Goal: Browse casually

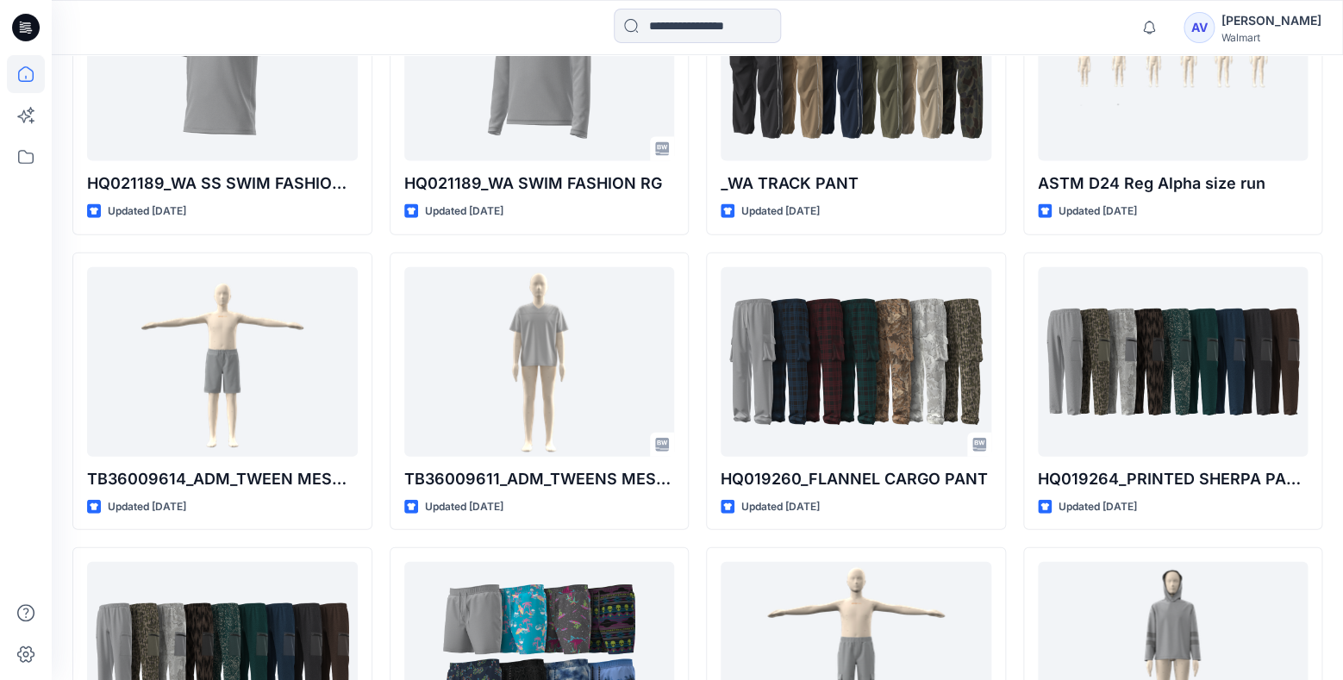
scroll to position [4083, 0]
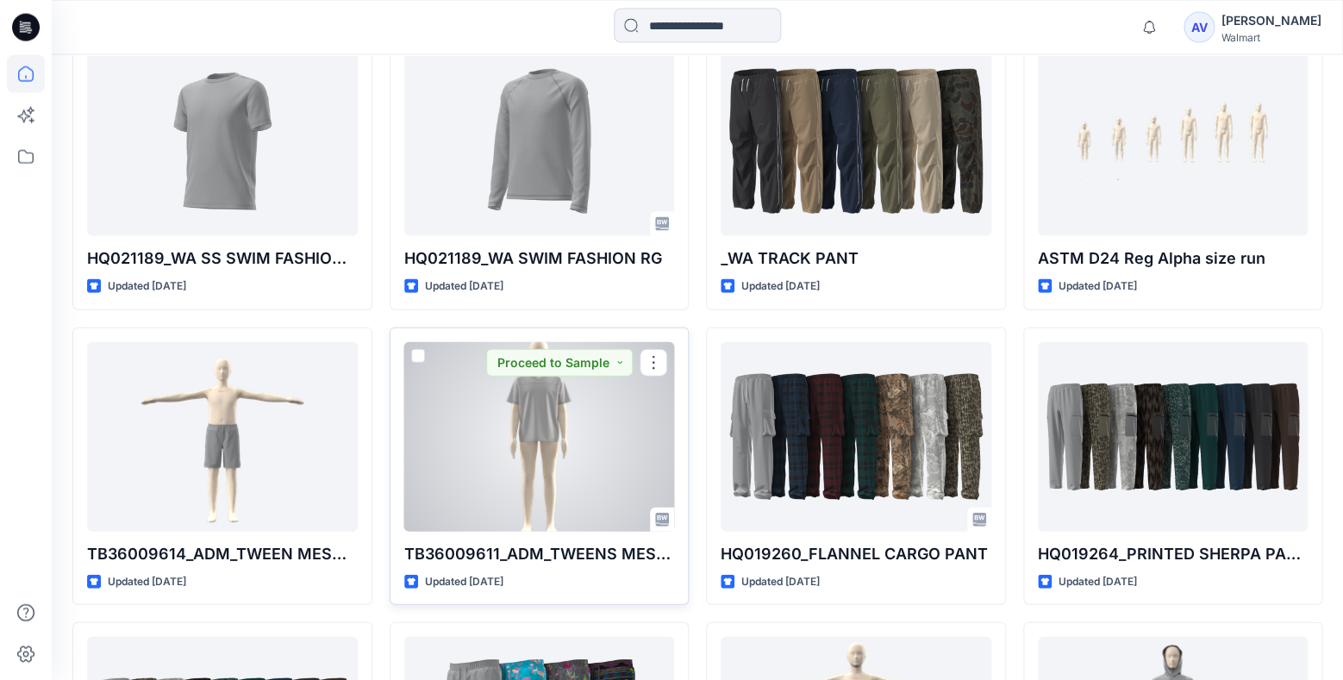
click at [576, 438] on div at bounding box center [539, 437] width 271 height 190
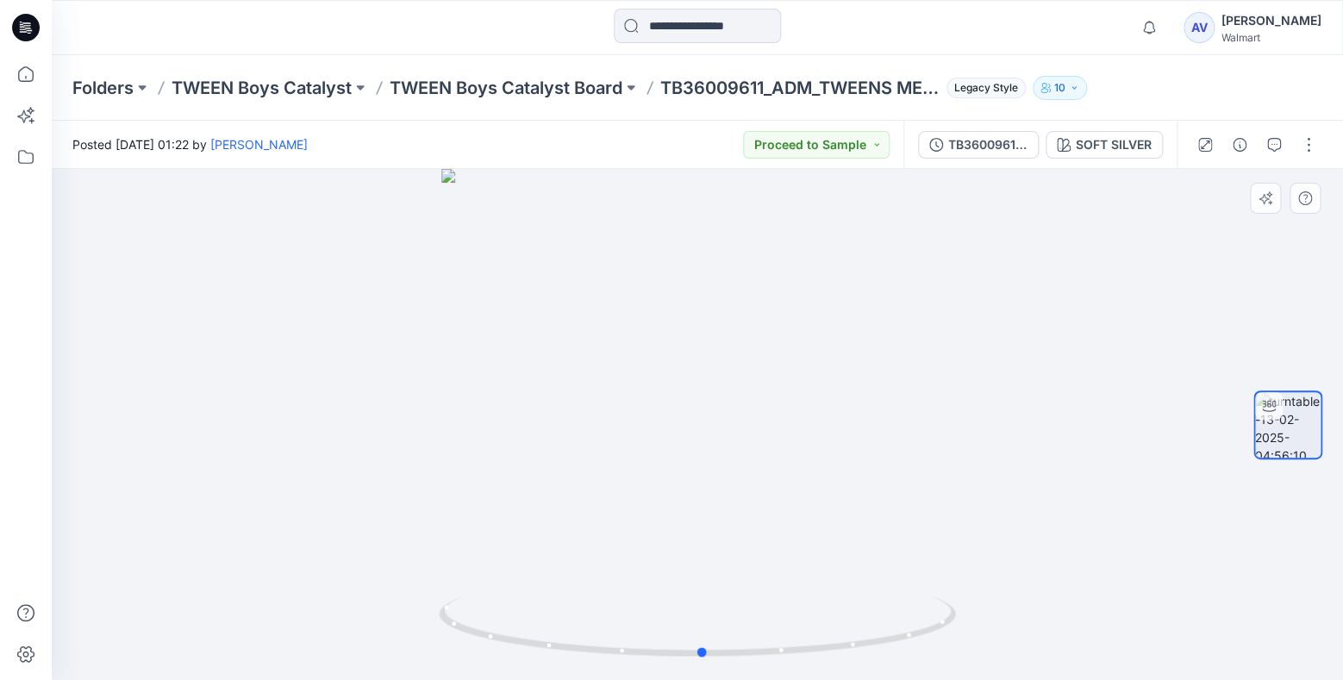
drag, startPoint x: 701, startPoint y: 654, endPoint x: 1223, endPoint y: 585, distance: 526.9
click at [1223, 585] on div at bounding box center [698, 424] width 1292 height 511
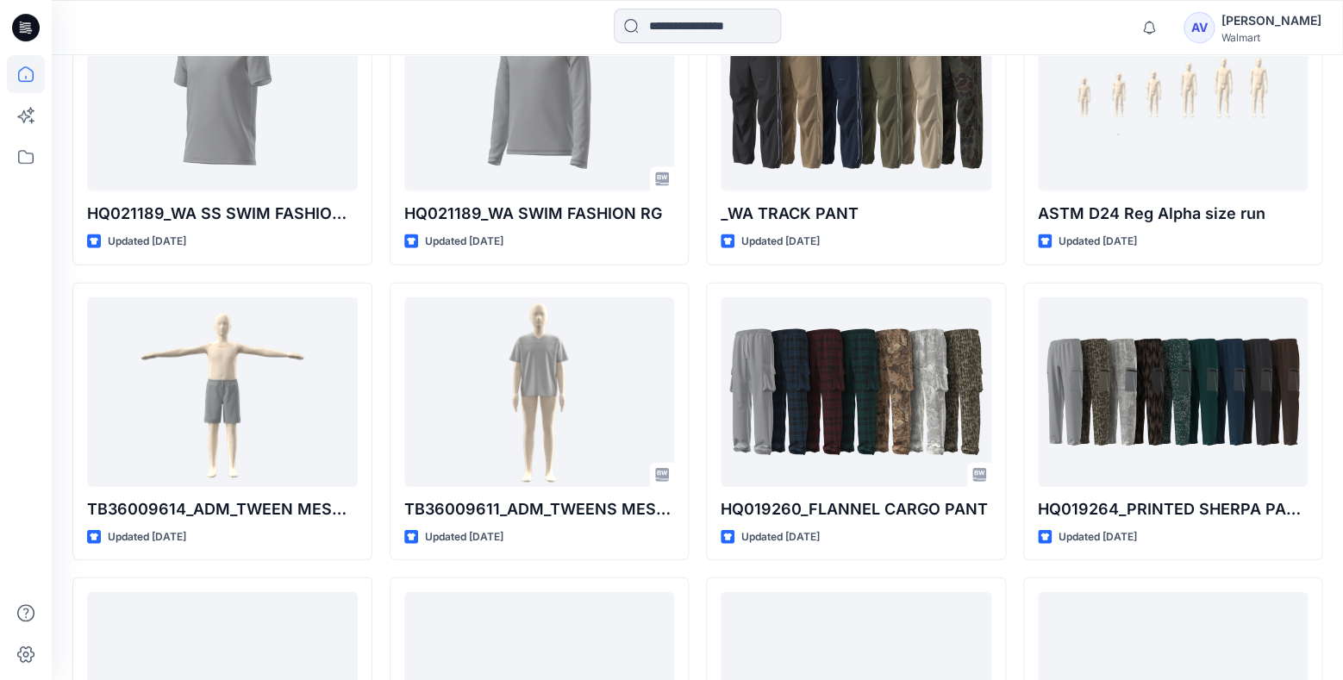
scroll to position [4167, 0]
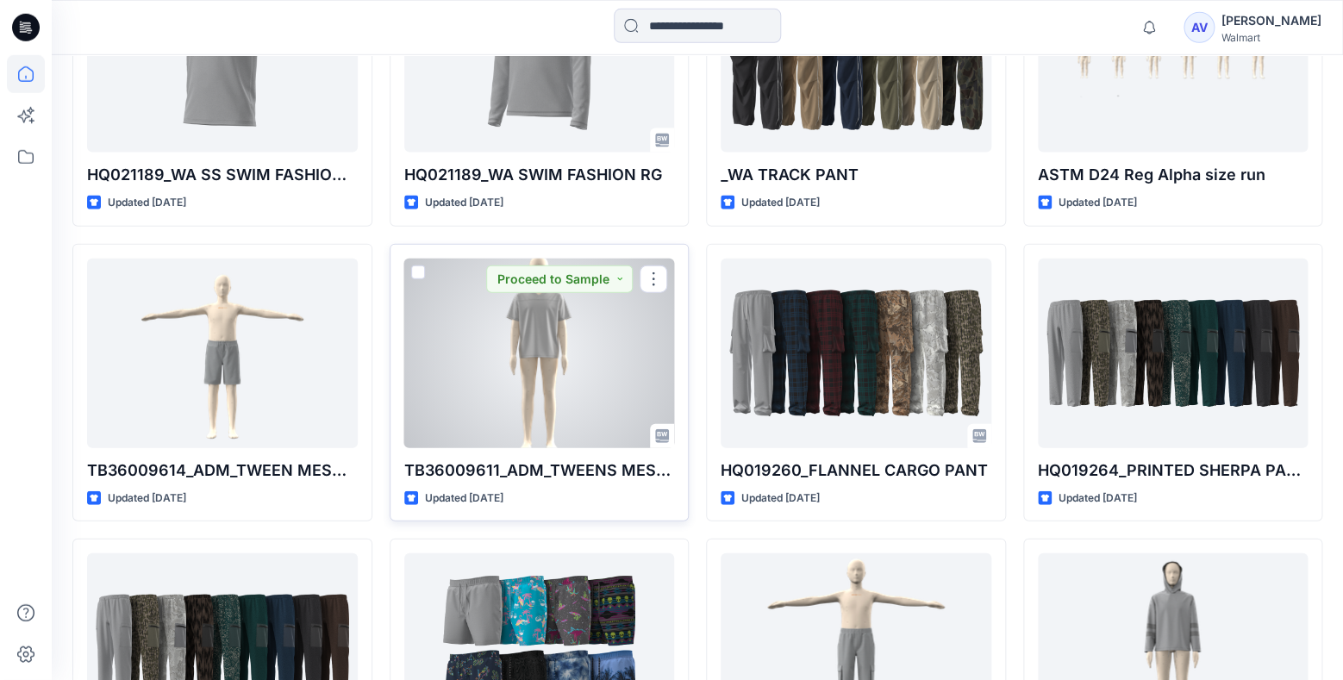
click at [526, 379] on div at bounding box center [539, 354] width 271 height 190
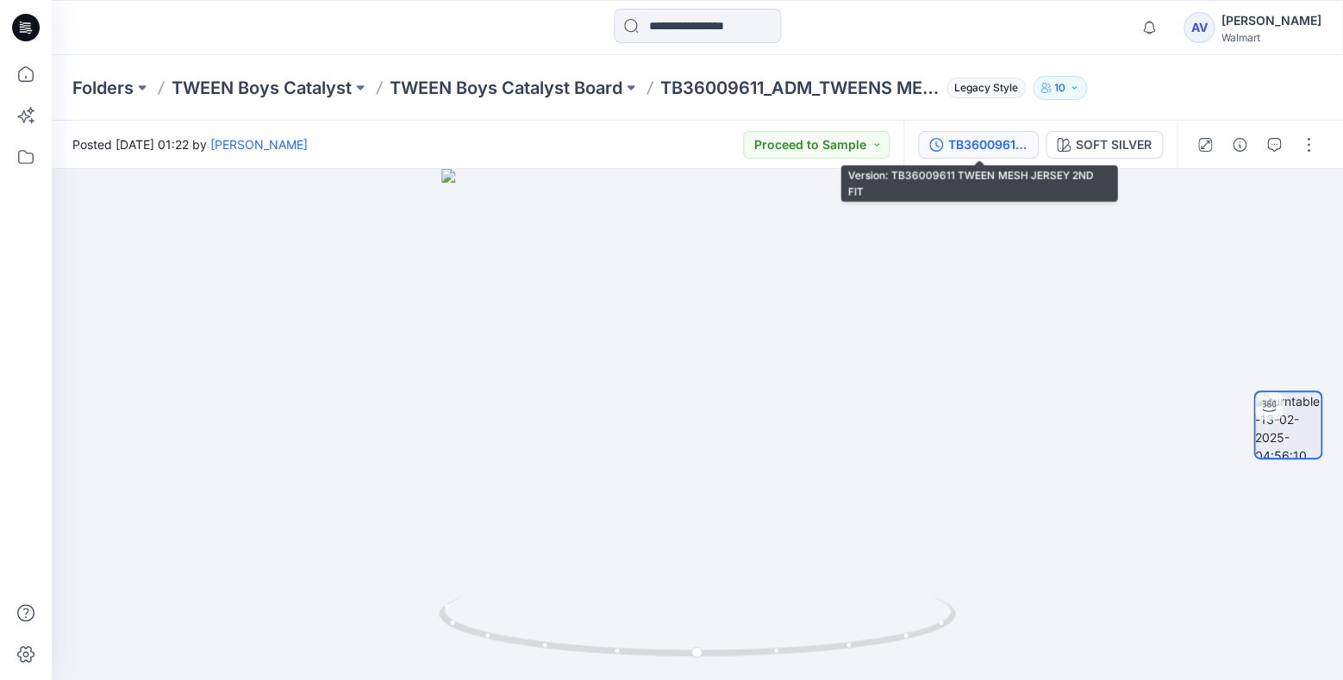
click at [985, 135] on button "TB36009611 TWEEN MESH JERSEY 2ND FIT" at bounding box center [978, 145] width 121 height 28
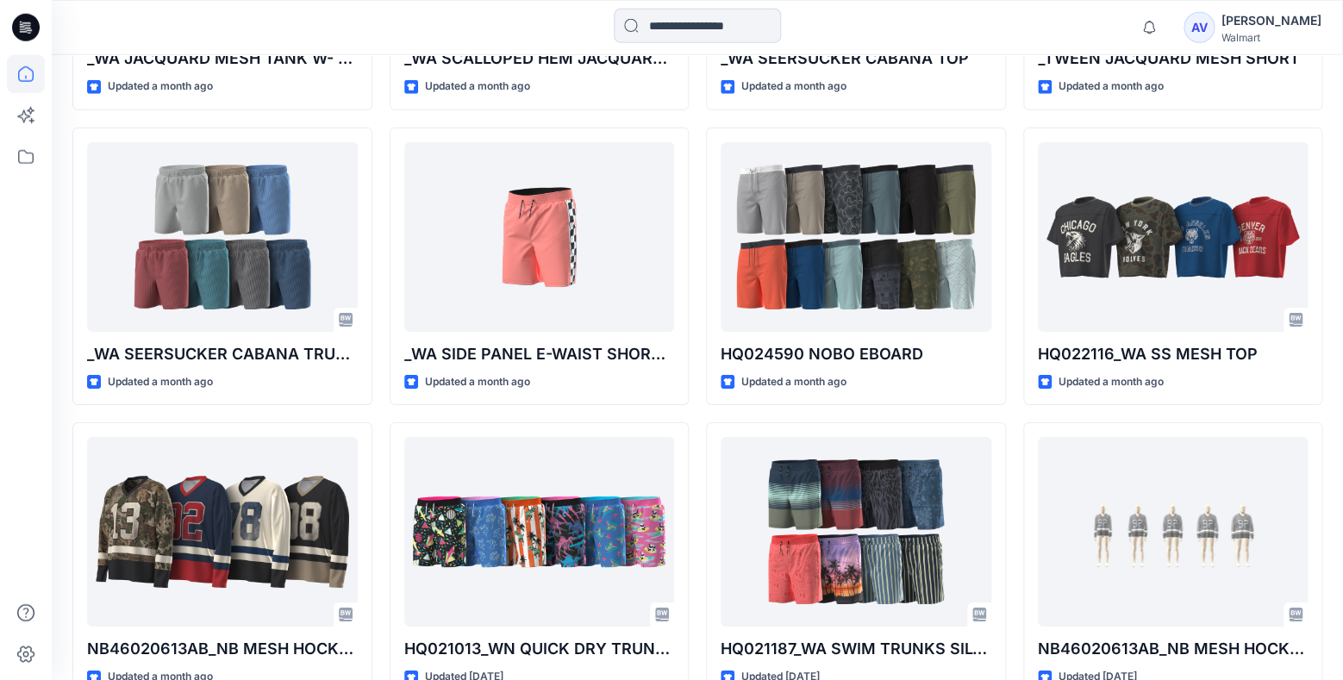
scroll to position [2208, 0]
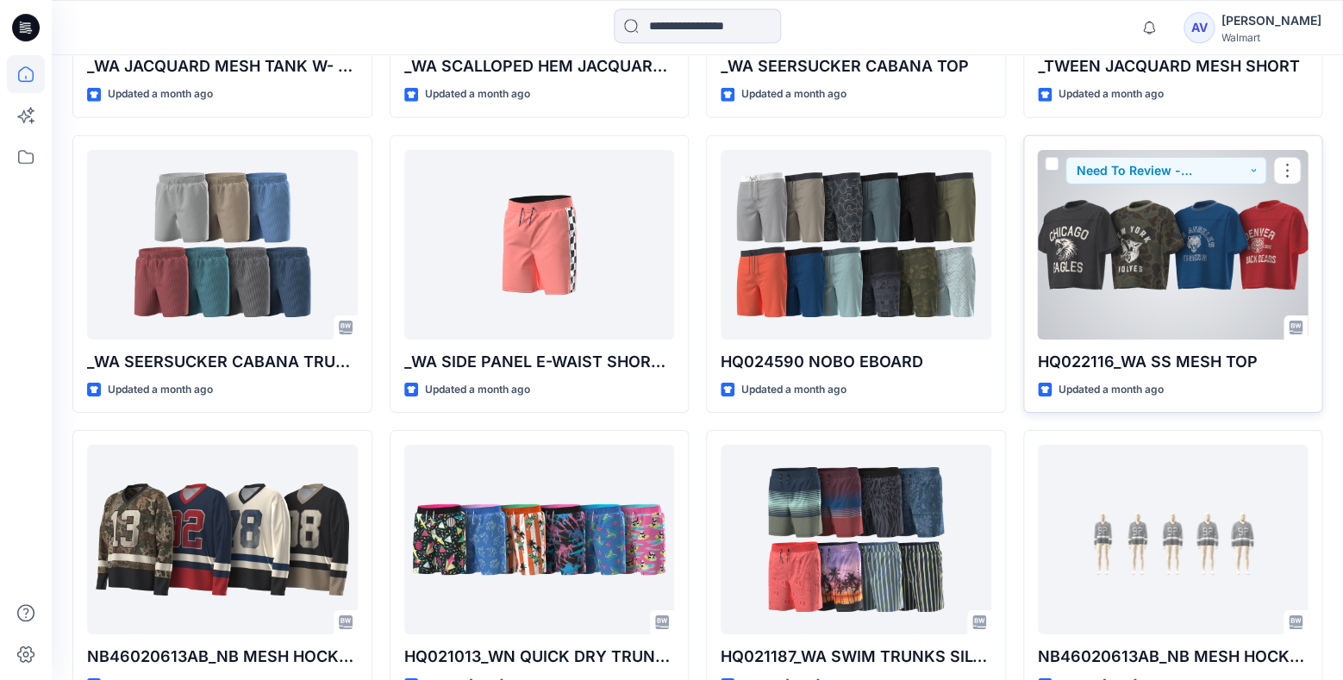
click at [1153, 236] on div at bounding box center [1173, 245] width 271 height 190
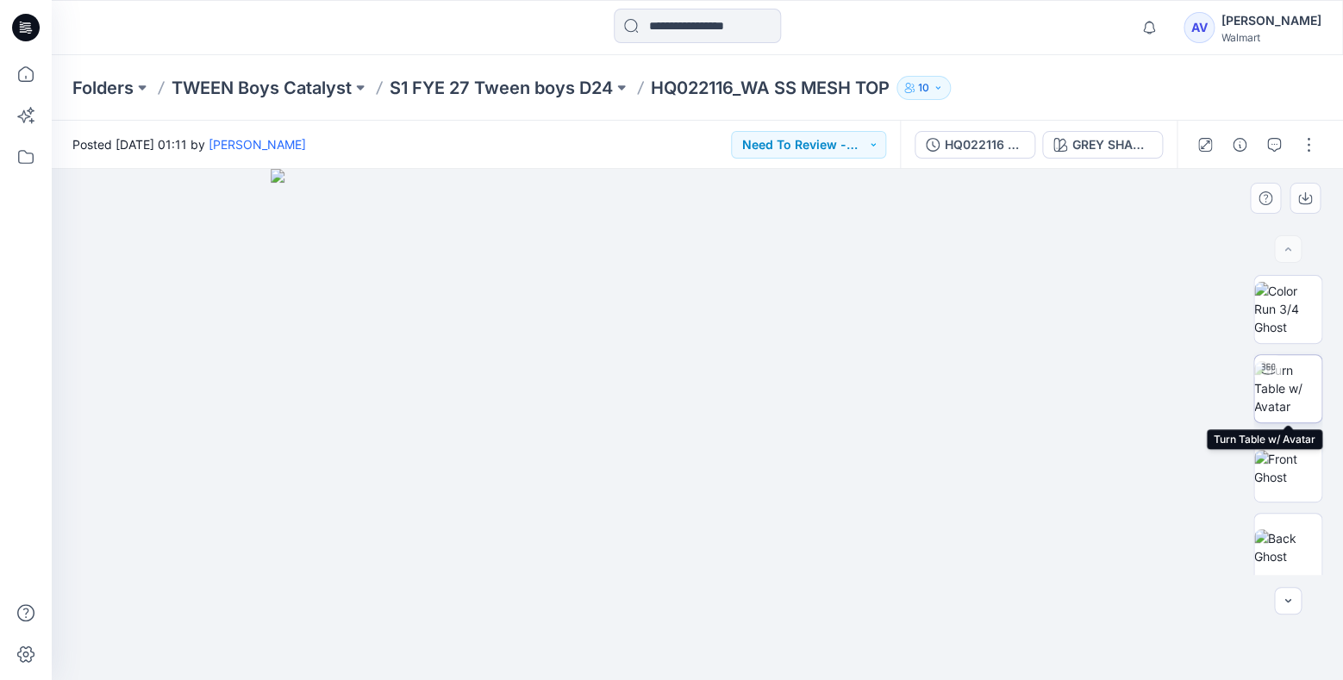
click at [1307, 387] on img at bounding box center [1288, 388] width 67 height 54
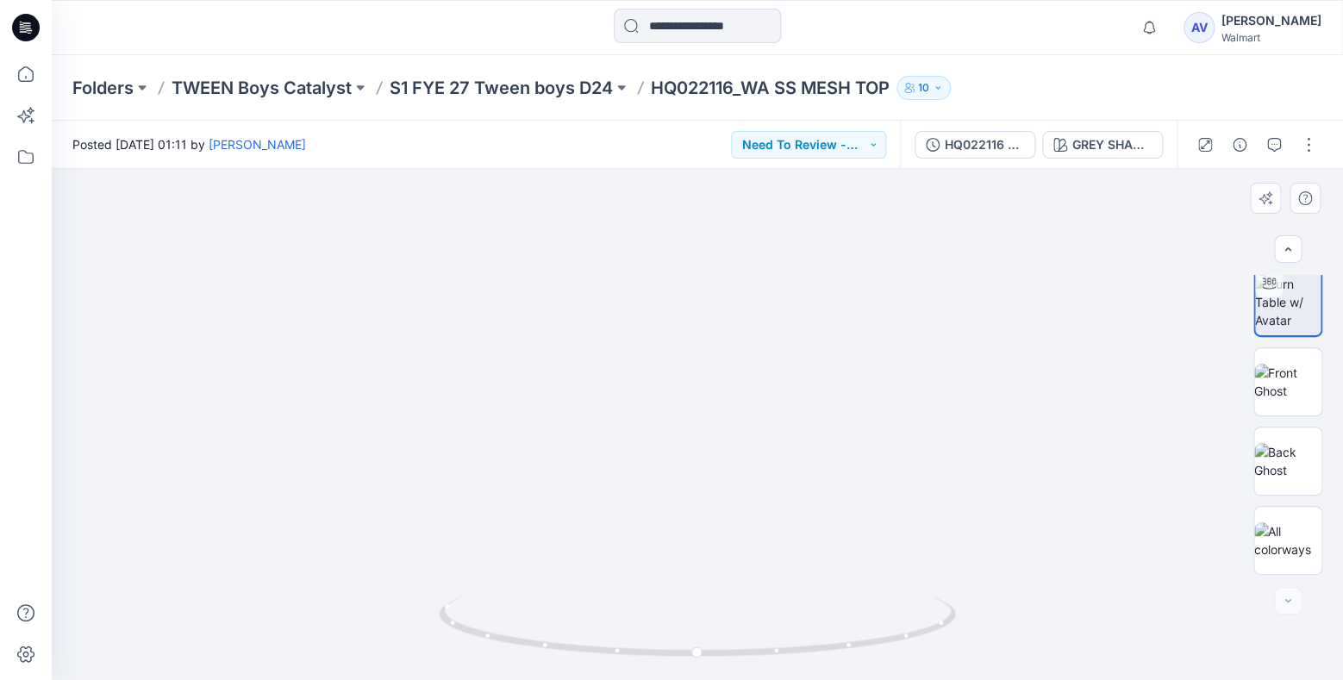
drag, startPoint x: 732, startPoint y: 278, endPoint x: 732, endPoint y: 382, distance: 104.3
click at [732, 382] on img at bounding box center [697, 349] width 1004 height 662
